Goal: Task Accomplishment & Management: Use online tool/utility

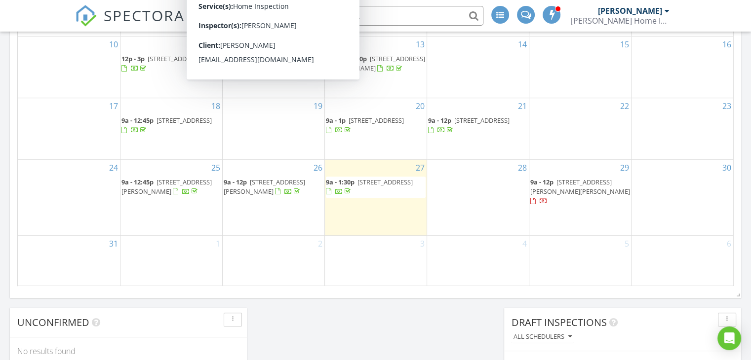
scroll to position [691, 0]
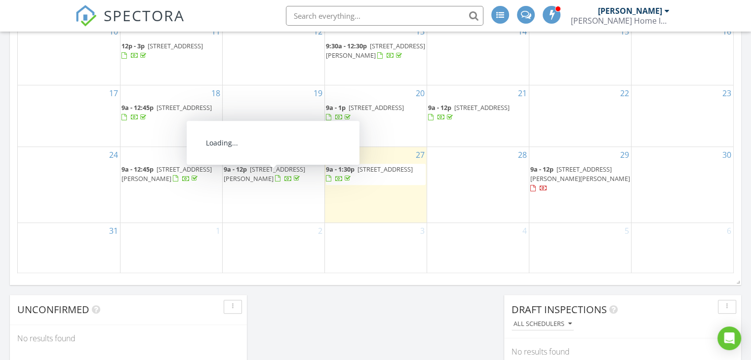
click at [288, 176] on span "[STREET_ADDRESS][PERSON_NAME]" at bounding box center [264, 174] width 81 height 18
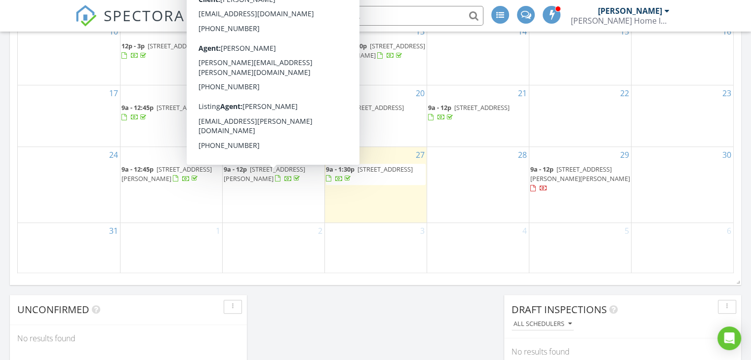
click at [296, 171] on span "[STREET_ADDRESS][PERSON_NAME]" at bounding box center [264, 174] width 81 height 18
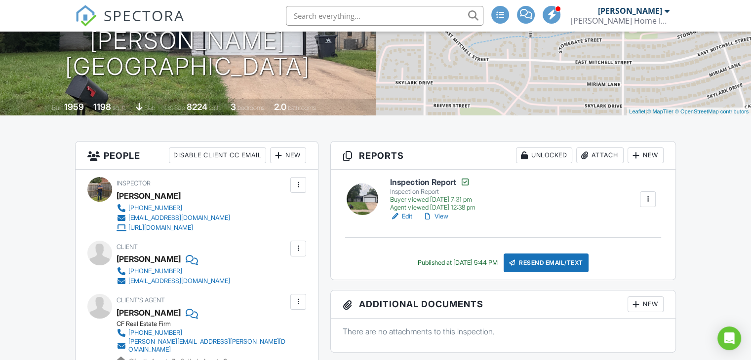
click at [650, 197] on div at bounding box center [648, 199] width 10 height 10
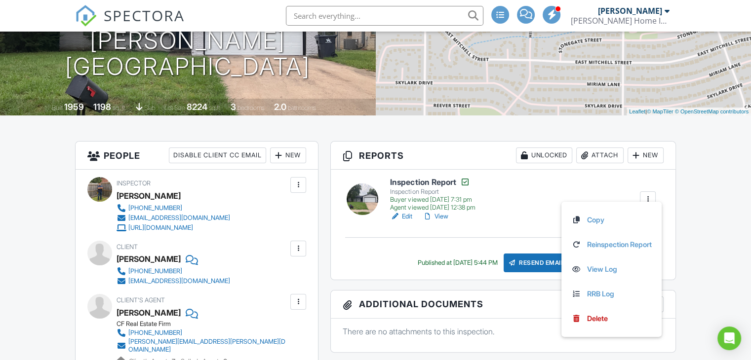
click at [651, 158] on div "New" at bounding box center [645, 156] width 36 height 16
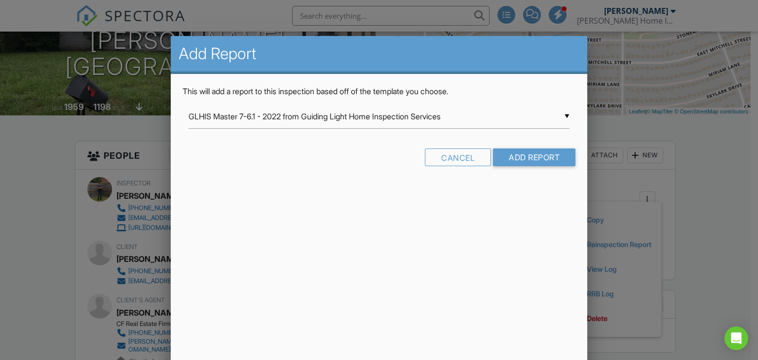
click at [300, 117] on div "▼ GLHIS Master 7-6.1 - 2022 from Guiding Light Home Inspection Services GLHIS M…" at bounding box center [380, 117] width 382 height 24
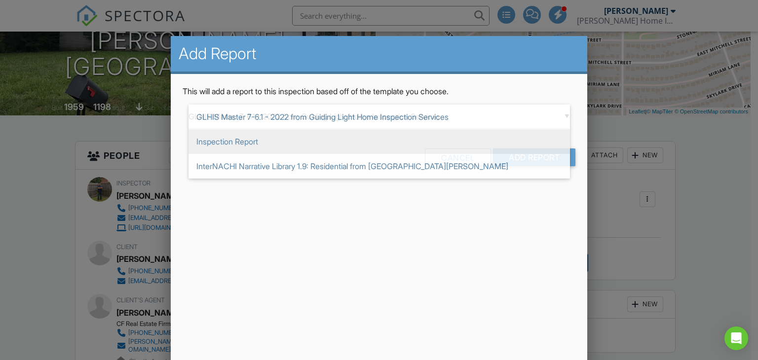
click at [254, 146] on span "Inspection Report" at bounding box center [380, 141] width 382 height 25
type input "Inspection Report"
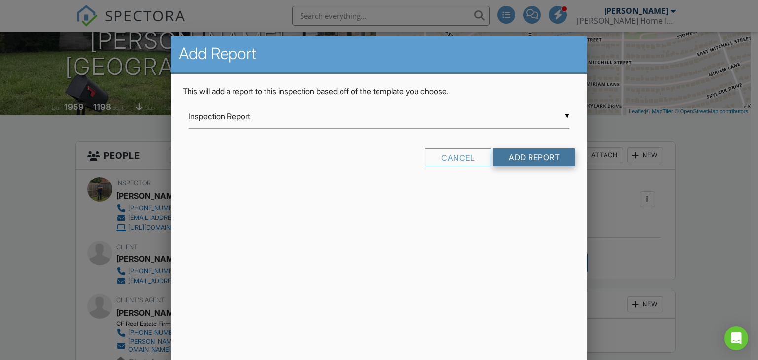
click at [535, 155] on input "Add Report" at bounding box center [534, 158] width 82 height 18
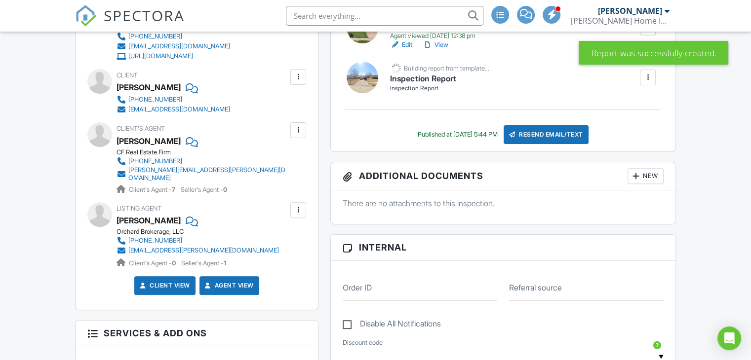
scroll to position [296, 0]
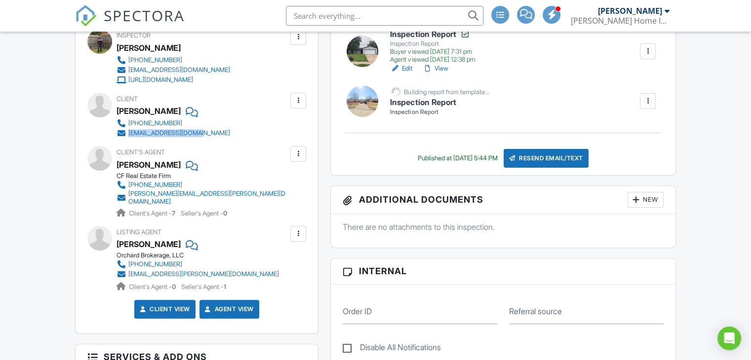
drag, startPoint x: 199, startPoint y: 133, endPoint x: 125, endPoint y: 137, distance: 74.1
click at [125, 137] on div "682-221-4244 aleslier.05@gmail.com" at bounding box center [176, 128] width 121 height 20
copy link "[EMAIL_ADDRESS][DOMAIN_NAME]"
click at [645, 102] on div at bounding box center [648, 101] width 10 height 10
click at [412, 110] on link "Edit" at bounding box center [401, 110] width 22 height 10
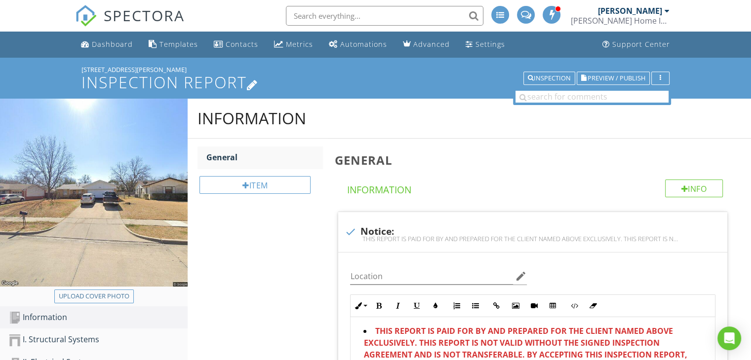
click at [253, 82] on icon at bounding box center [252, 83] width 11 height 13
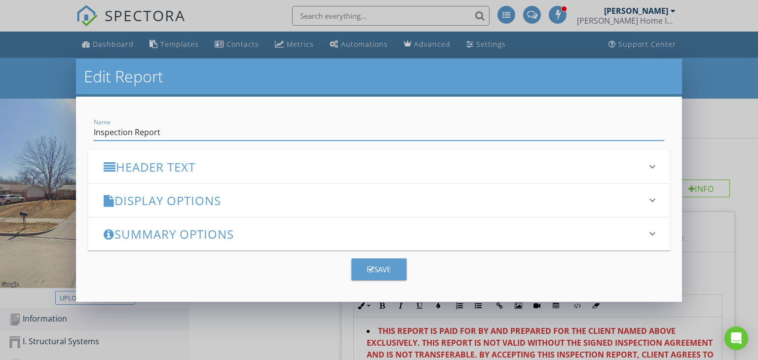
click at [129, 131] on input "Inspection Report" at bounding box center [379, 132] width 571 height 16
click at [93, 133] on div "Name Inspection Report" at bounding box center [379, 128] width 583 height 24
click at [116, 132] on input "Inspection Report" at bounding box center [379, 132] width 571 height 16
click at [207, 136] on input "Re-Inspection Report" at bounding box center [379, 132] width 571 height 16
type input "Re-Inspection Report (08/28/2025)"
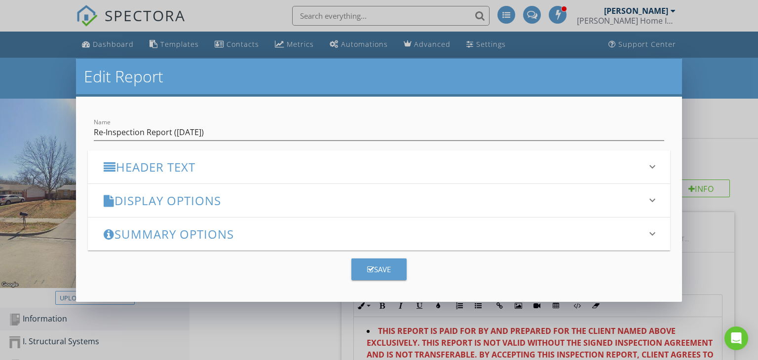
click at [654, 173] on div "Header Text keyboard_arrow_down" at bounding box center [379, 167] width 583 height 33
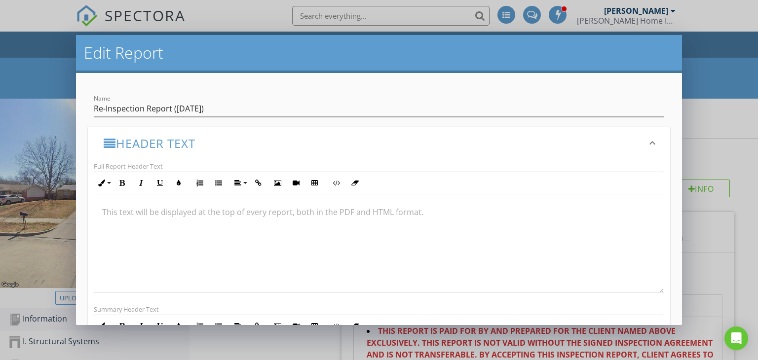
click at [447, 149] on h3 "Header Text" at bounding box center [373, 143] width 539 height 13
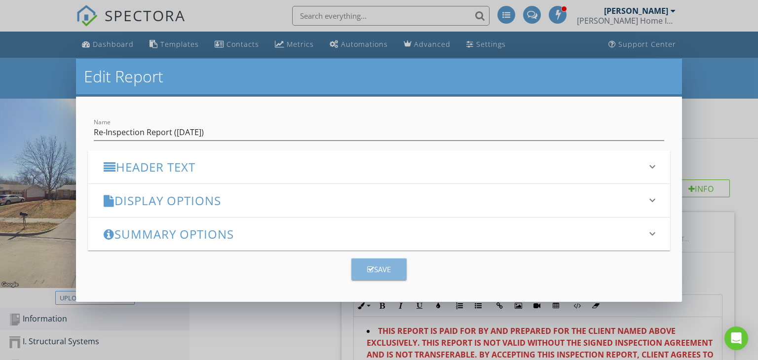
click at [385, 265] on div "Save" at bounding box center [379, 269] width 24 height 11
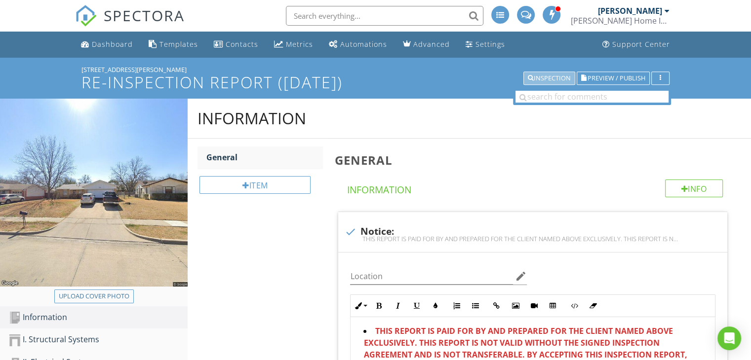
click at [556, 75] on div "Inspection" at bounding box center [549, 78] width 43 height 7
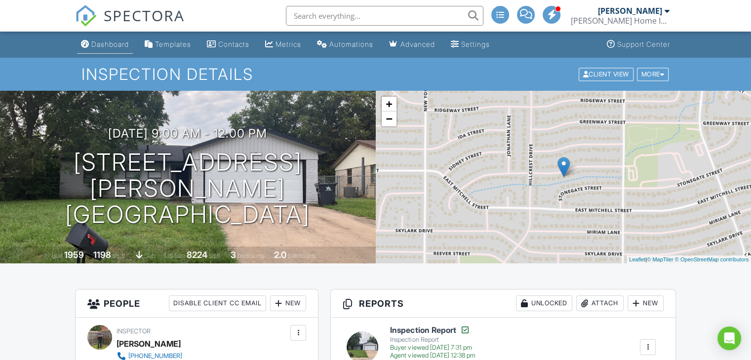
click at [115, 52] on link "Dashboard" at bounding box center [105, 45] width 56 height 18
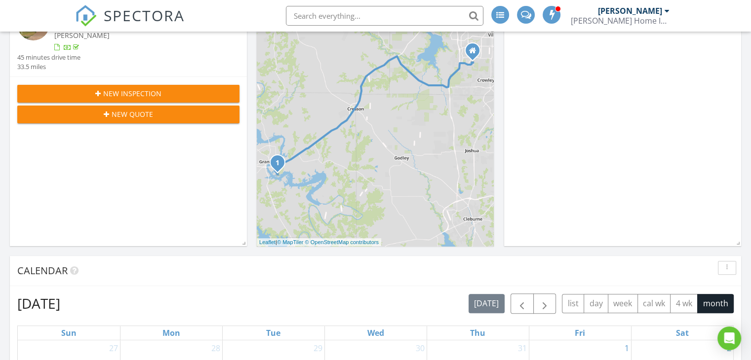
scroll to position [243, 0]
